Goal: Task Accomplishment & Management: Use online tool/utility

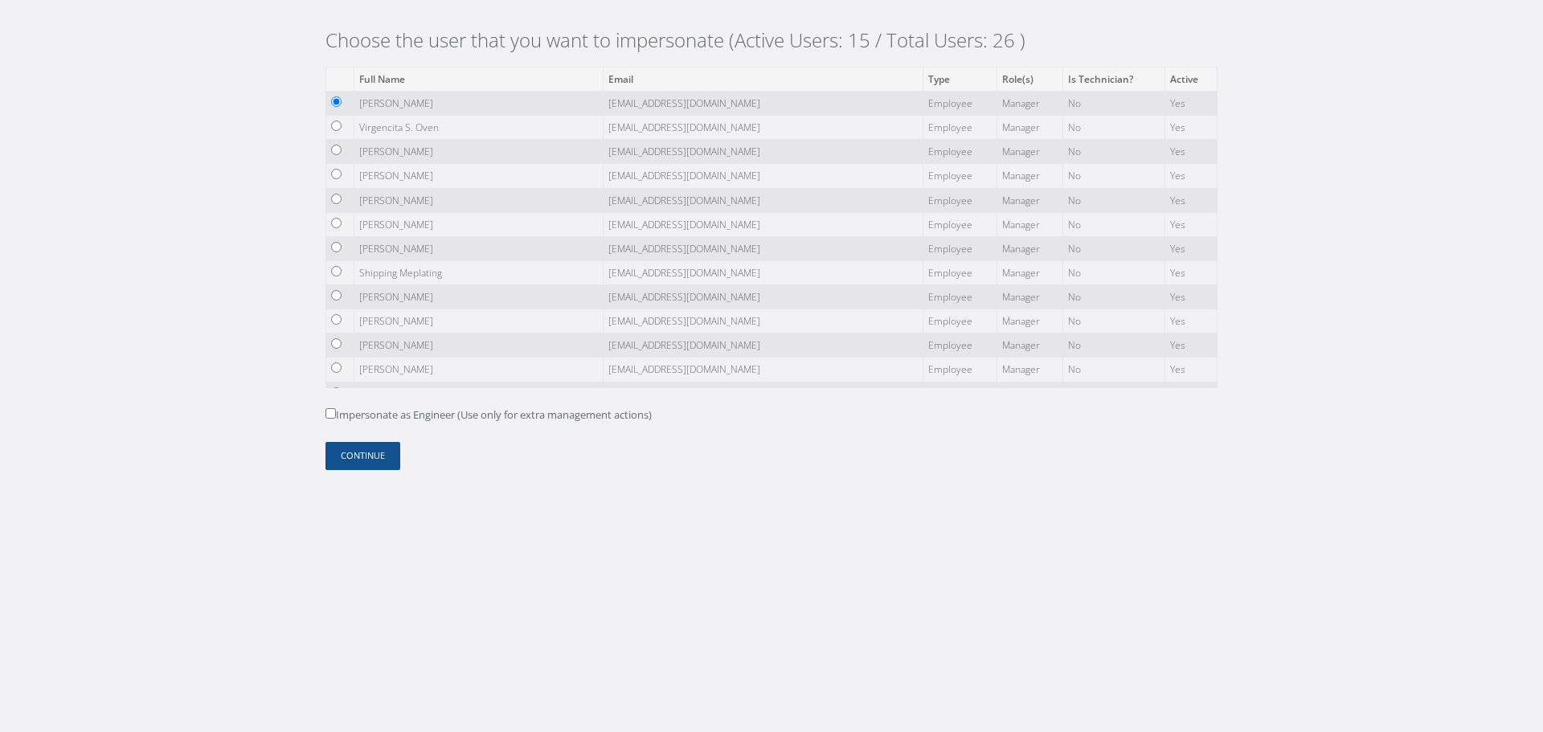
click at [366, 438] on form "Full Name Email Type Role(s) Is Technician? Active [PERSON_NAME] [EMAIL_ADDRESS…" at bounding box center [772, 269] width 892 height 404
click at [369, 464] on button "Continue" at bounding box center [363, 456] width 75 height 28
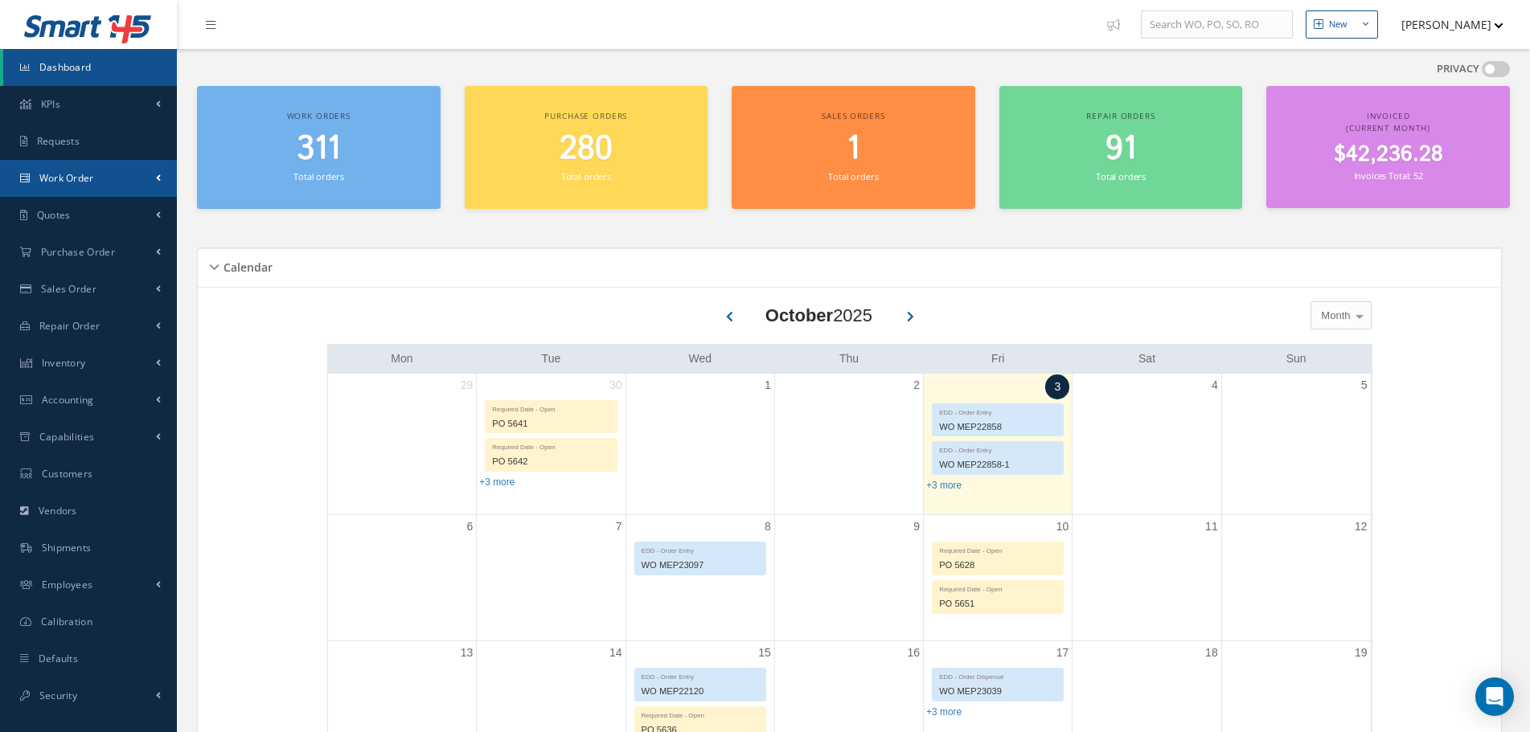
click at [109, 183] on link "Work Order" at bounding box center [88, 178] width 177 height 37
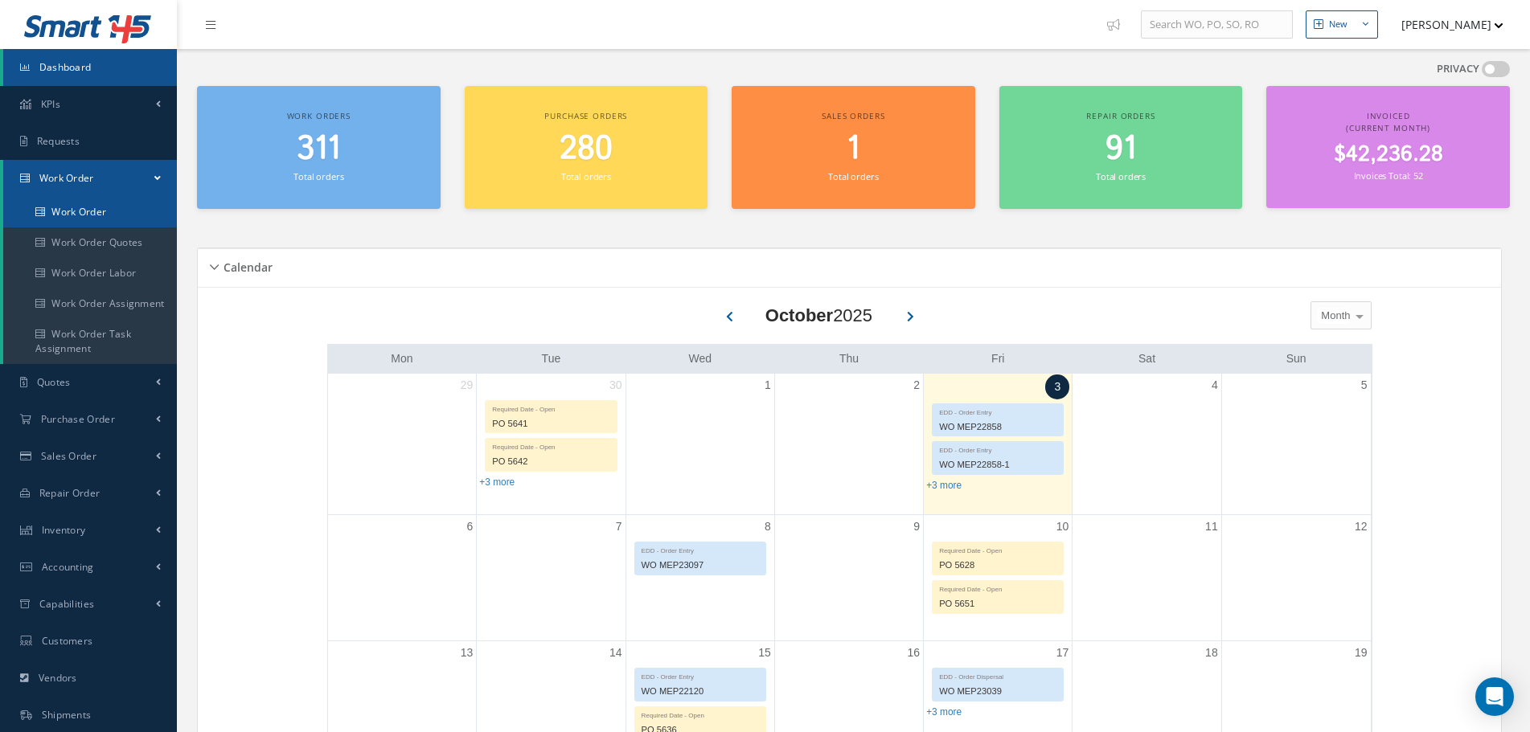
click at [99, 218] on link "Work Order" at bounding box center [90, 212] width 174 height 31
